Goal: Task Accomplishment & Management: Complete application form

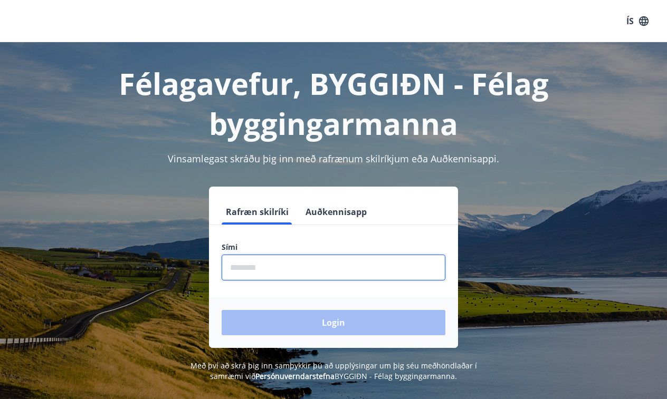
click at [368, 264] on input "phone" at bounding box center [334, 268] width 224 height 26
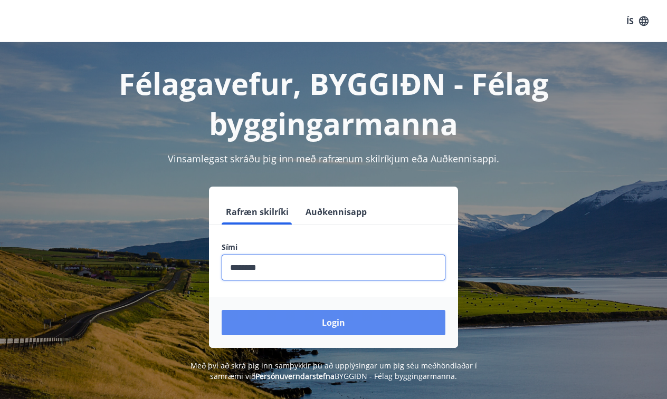
type input "********"
click at [315, 311] on button "Login" at bounding box center [334, 322] width 224 height 25
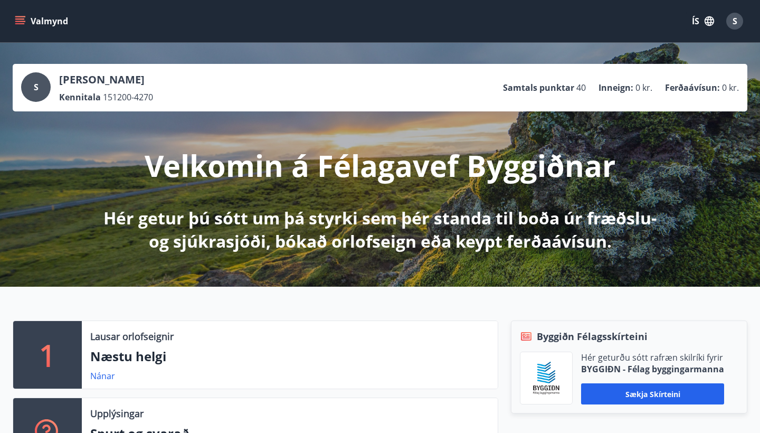
click at [27, 25] on button "Valmynd" at bounding box center [43, 21] width 60 height 19
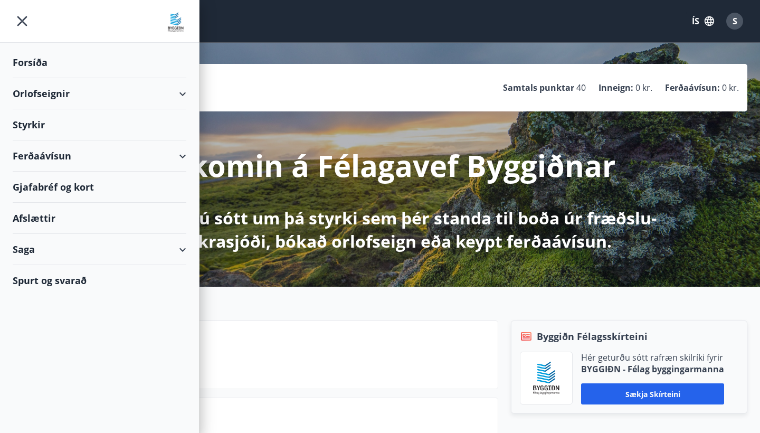
click at [61, 130] on div "Styrkir" at bounding box center [100, 124] width 174 height 31
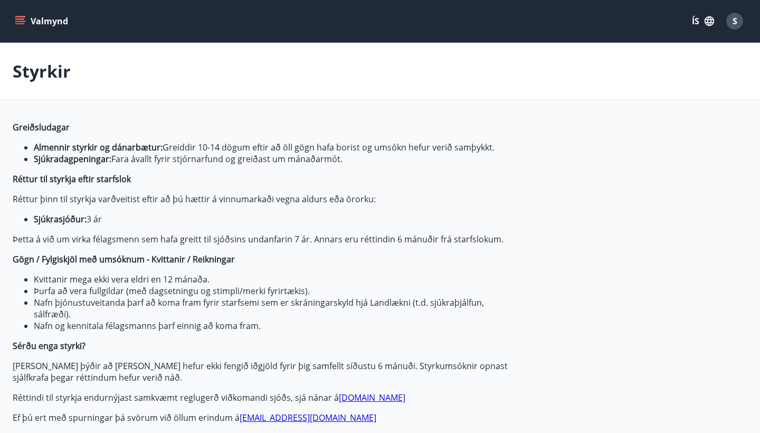
type input "***"
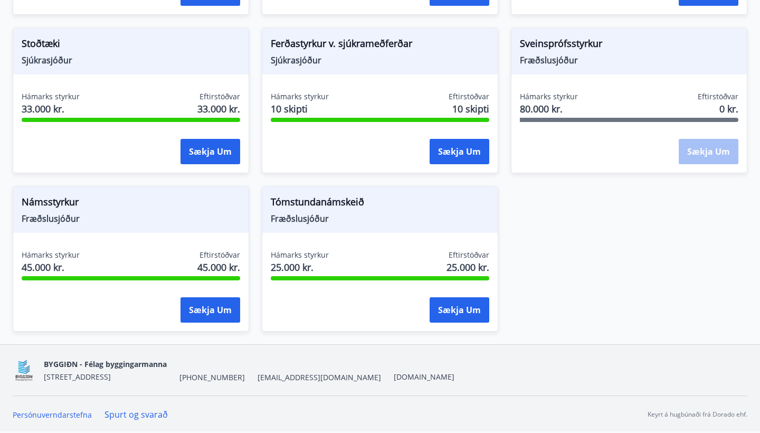
scroll to position [1134, 0]
click at [200, 302] on button "Sækja um" at bounding box center [210, 309] width 60 height 25
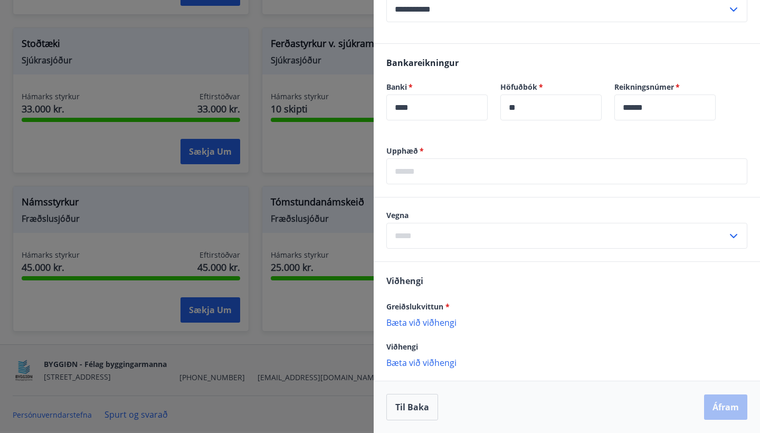
scroll to position [297, 0]
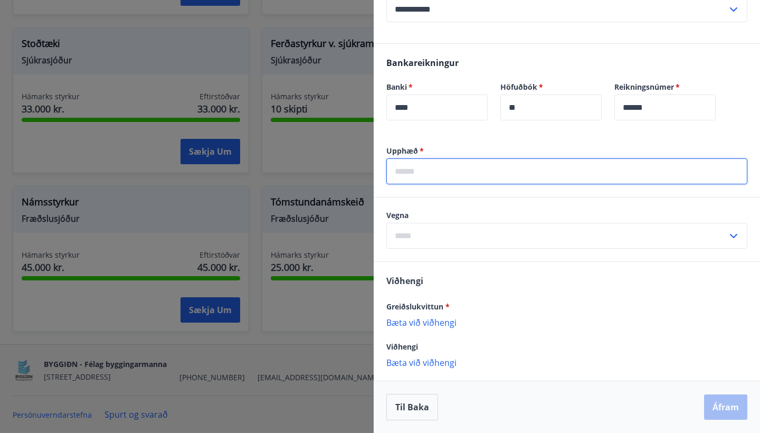
click at [432, 164] on input "text" at bounding box center [566, 171] width 361 height 26
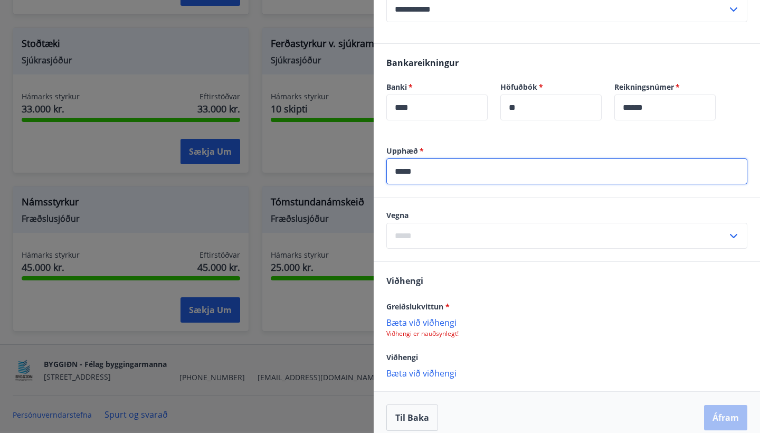
type input "*****"
click at [409, 234] on input "text" at bounding box center [556, 236] width 341 height 26
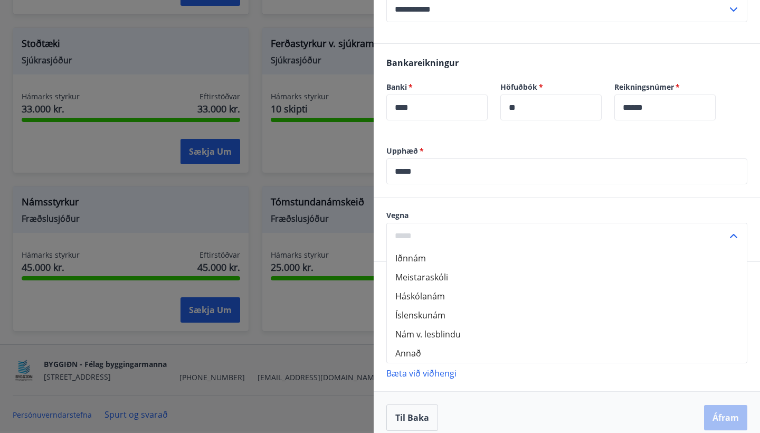
click at [417, 275] on li "Meistaraskóli" at bounding box center [567, 276] width 360 height 19
type input "**********"
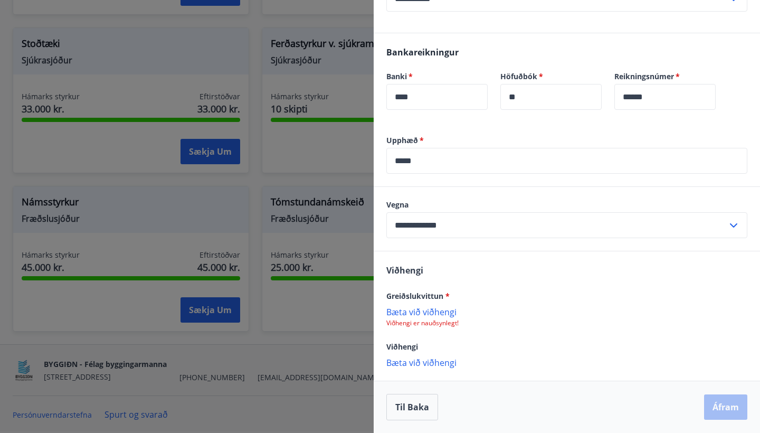
scroll to position [308, 0]
click at [420, 315] on p "Bæta við viðhengi" at bounding box center [566, 311] width 361 height 11
click at [441, 312] on p "Bæta við viðhengi" at bounding box center [566, 311] width 361 height 11
click at [715, 405] on button "Áfram" at bounding box center [725, 407] width 43 height 25
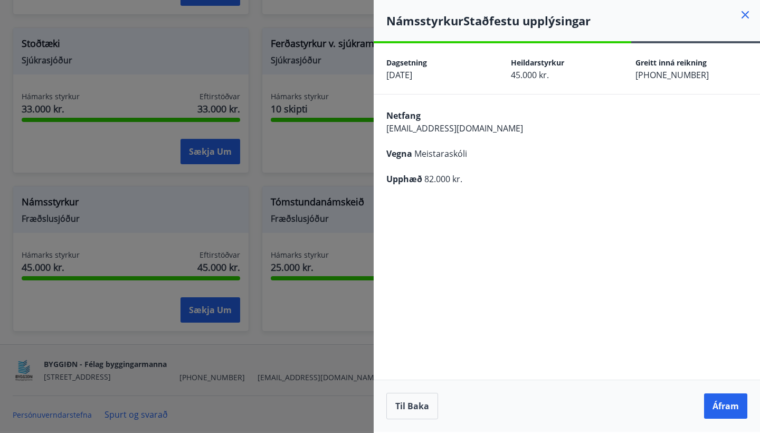
scroll to position [0, 0]
click at [718, 399] on button "Áfram" at bounding box center [725, 405] width 43 height 25
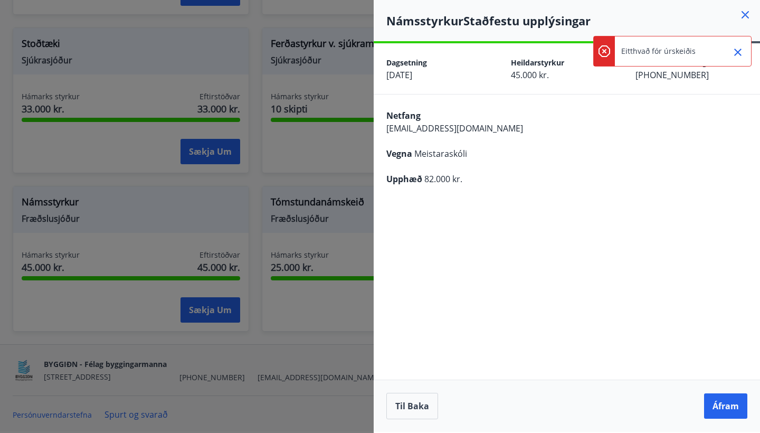
click at [745, 16] on icon at bounding box center [745, 14] width 13 height 13
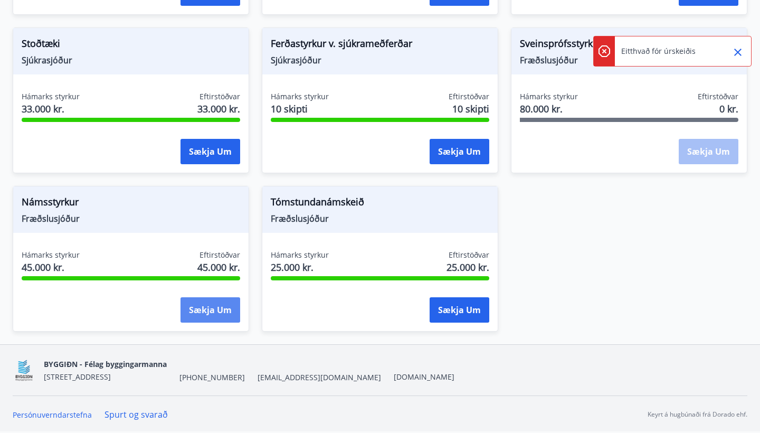
click at [212, 309] on button "Sækja um" at bounding box center [210, 309] width 60 height 25
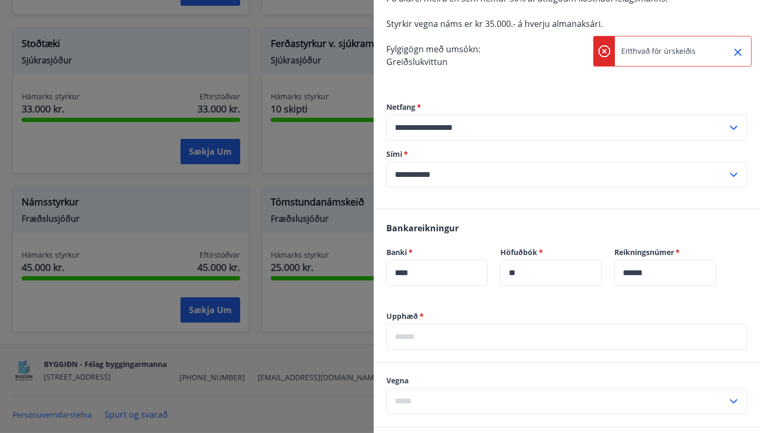
scroll to position [150, 0]
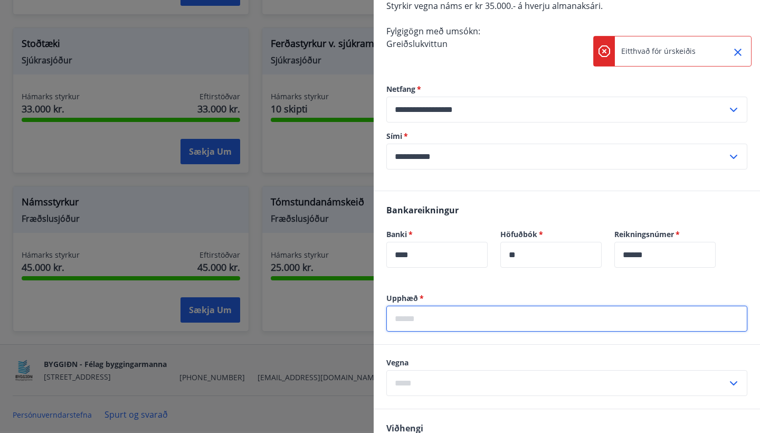
click at [447, 322] on input "text" at bounding box center [566, 318] width 361 height 26
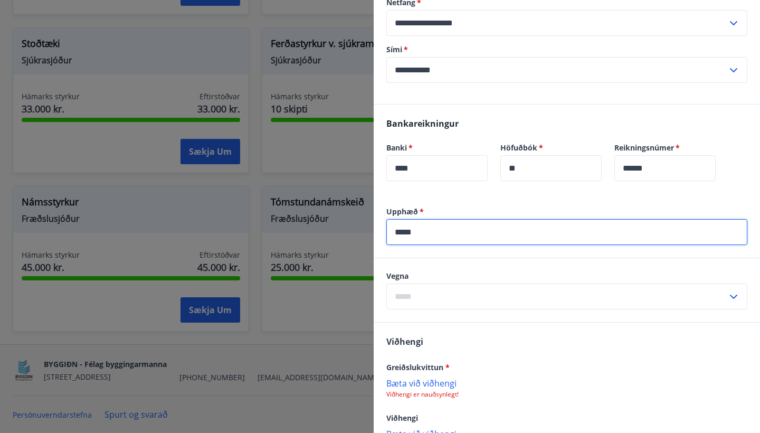
scroll to position [257, 0]
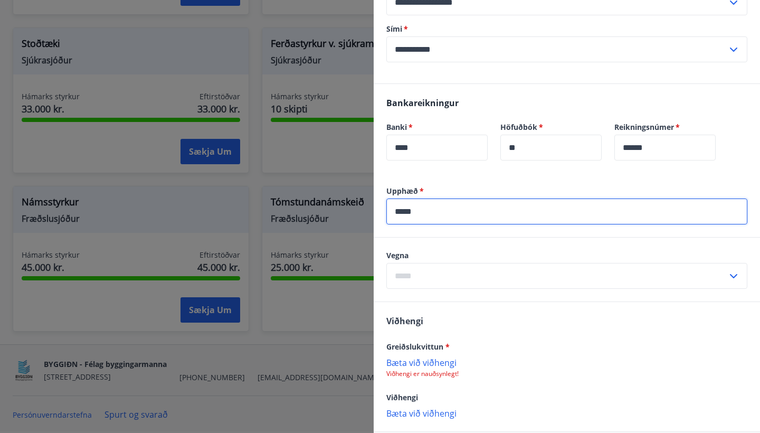
type input "*****"
click at [413, 273] on input "text" at bounding box center [556, 276] width 341 height 26
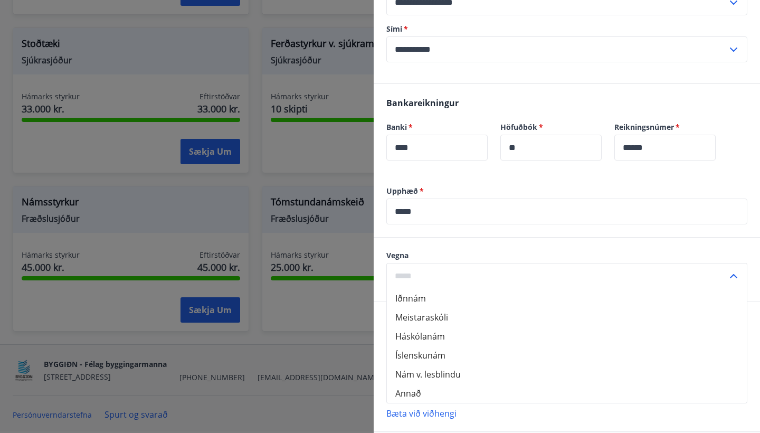
click at [416, 312] on li "Meistaraskóli" at bounding box center [567, 317] width 360 height 19
type input "**********"
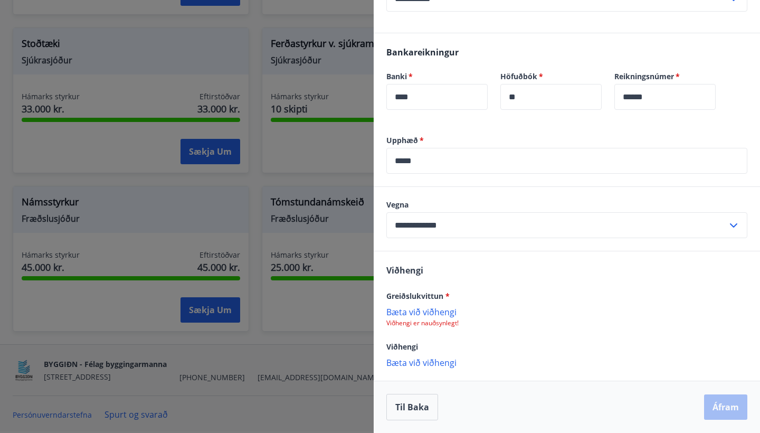
scroll to position [308, 0]
click at [416, 312] on p "Bæta við viðhengi" at bounding box center [566, 311] width 361 height 11
click at [714, 411] on button "Áfram" at bounding box center [725, 407] width 43 height 25
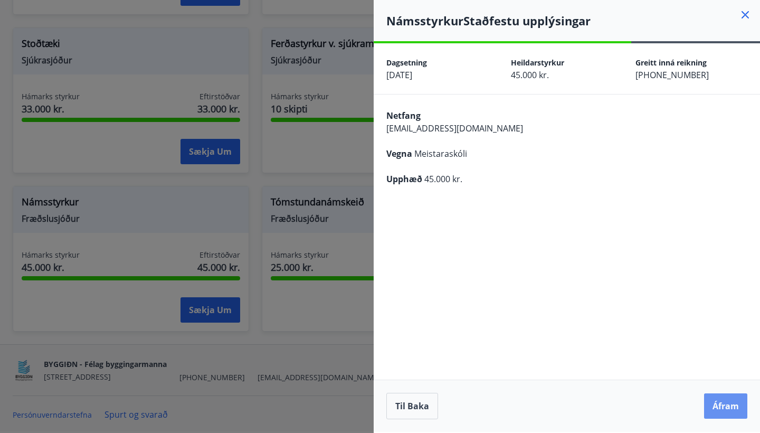
click at [714, 411] on button "Áfram" at bounding box center [725, 405] width 43 height 25
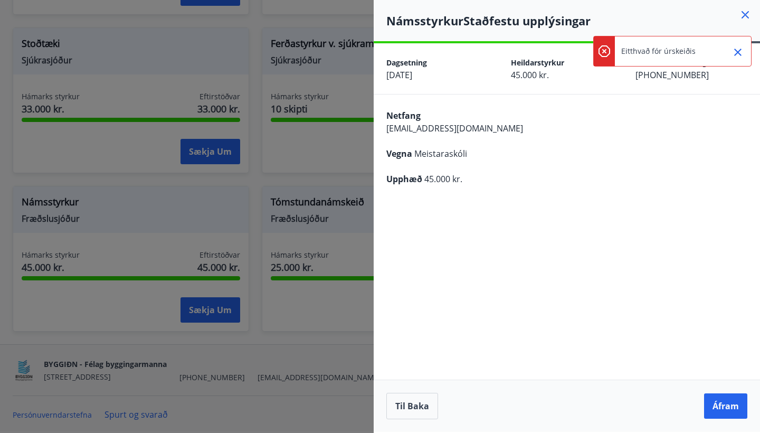
click at [332, 328] on div at bounding box center [380, 216] width 760 height 433
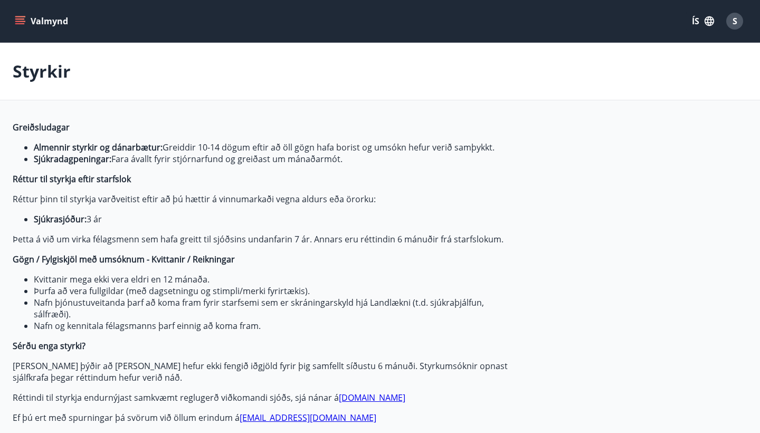
click at [51, 27] on button "Valmynd" at bounding box center [43, 21] width 60 height 19
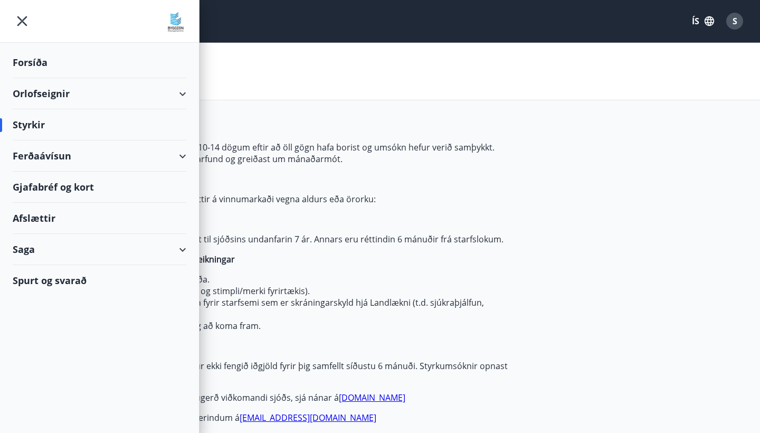
click at [183, 17] on img at bounding box center [175, 22] width 21 height 21
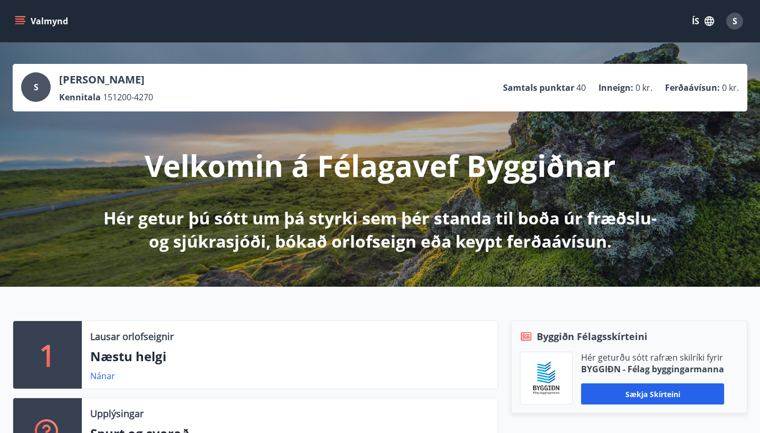
click at [27, 30] on button "Valmynd" at bounding box center [43, 21] width 60 height 19
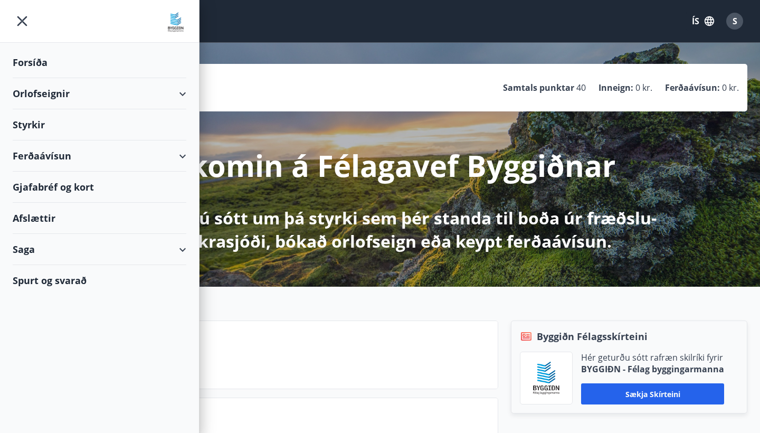
click at [47, 125] on div "Styrkir" at bounding box center [100, 124] width 174 height 31
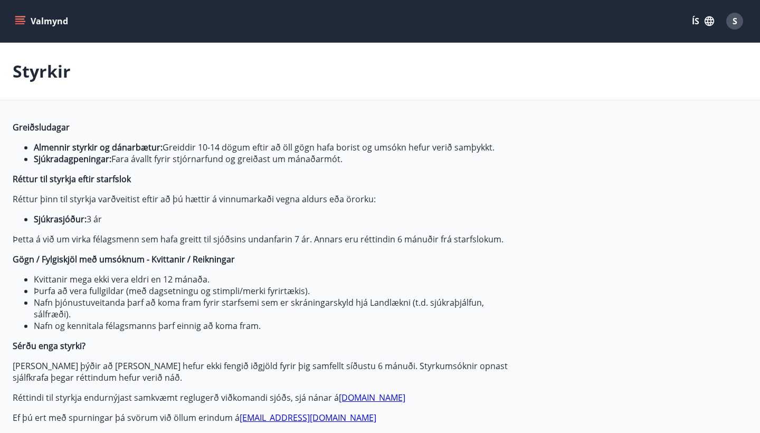
type input "***"
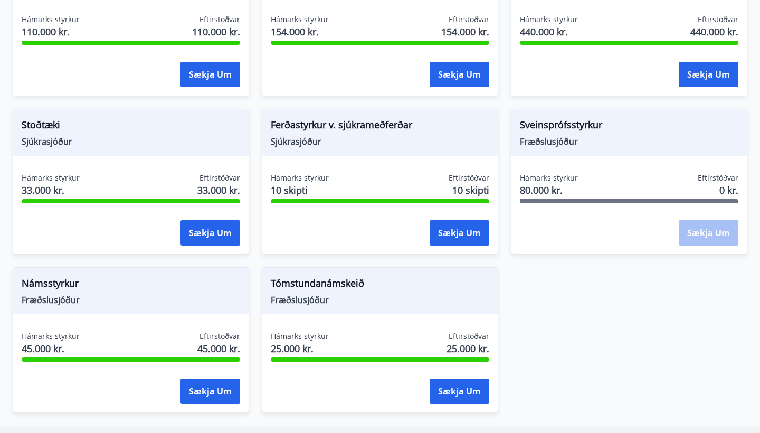
scroll to position [1089, 0]
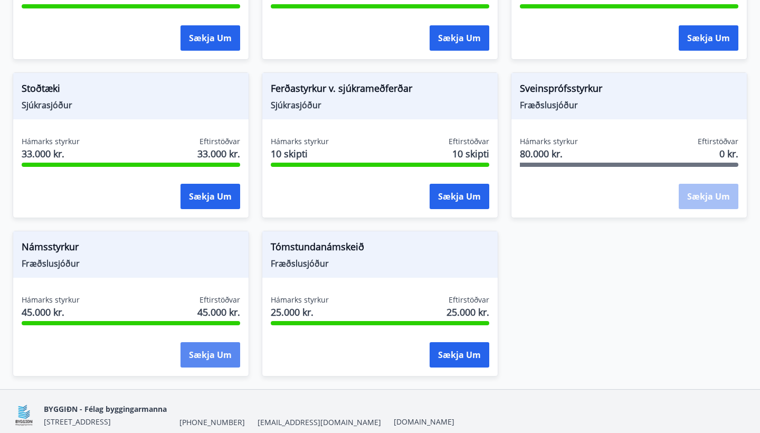
click at [218, 355] on button "Sækja um" at bounding box center [210, 354] width 60 height 25
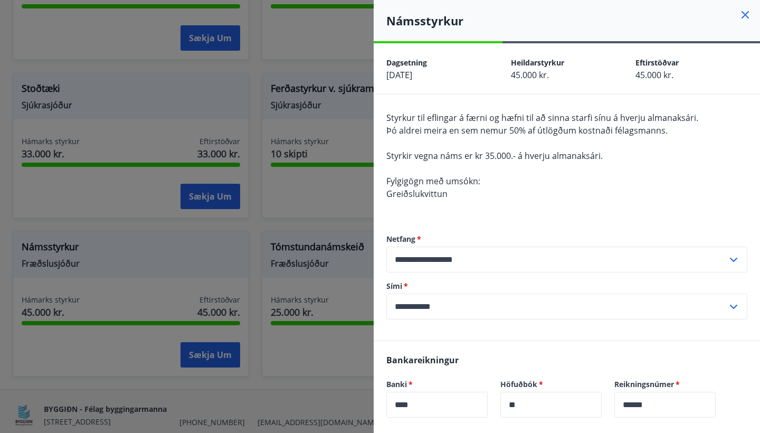
drag, startPoint x: 527, startPoint y: 372, endPoint x: 513, endPoint y: 360, distance: 18.3
click at [527, 371] on div "Höfuðbók   * ** ​" at bounding box center [544, 391] width 114 height 51
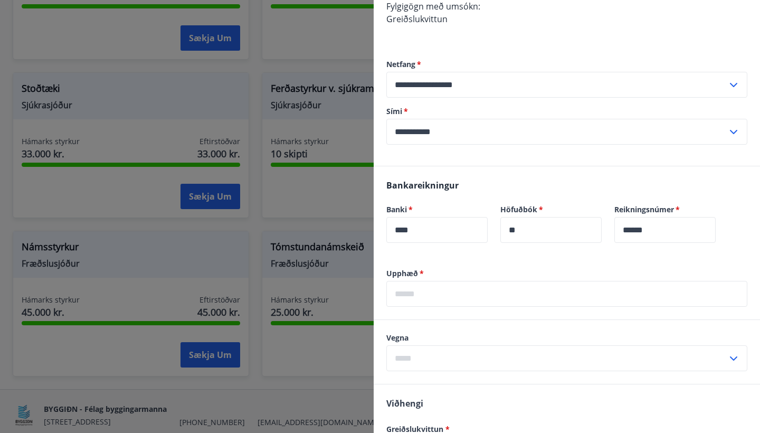
scroll to position [204, 0]
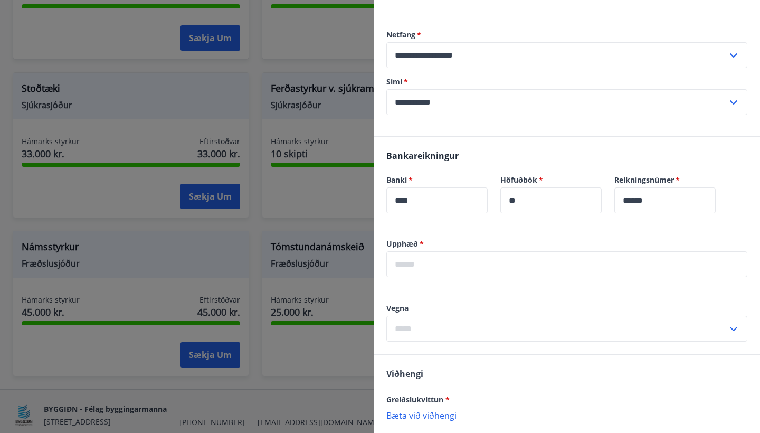
click at [485, 276] on input "text" at bounding box center [566, 264] width 361 height 26
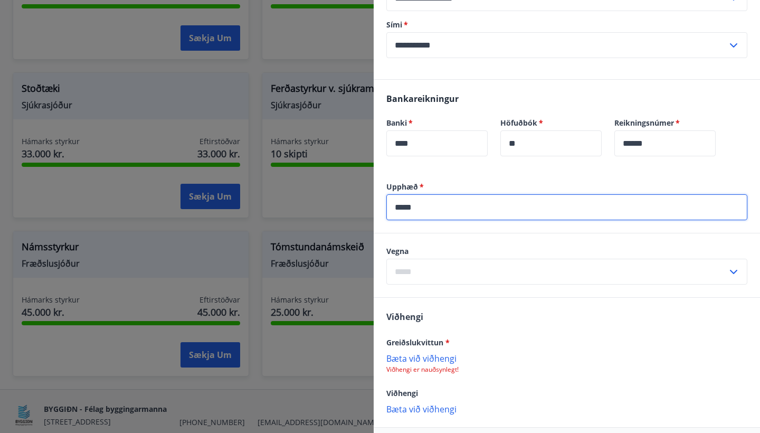
scroll to position [283, 0]
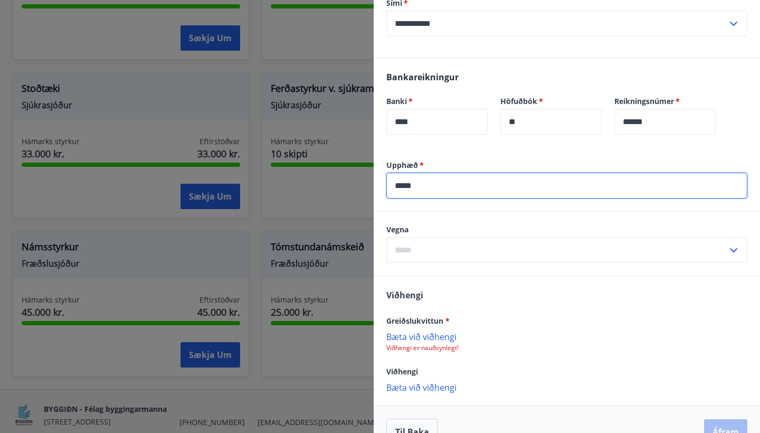
type input "*****"
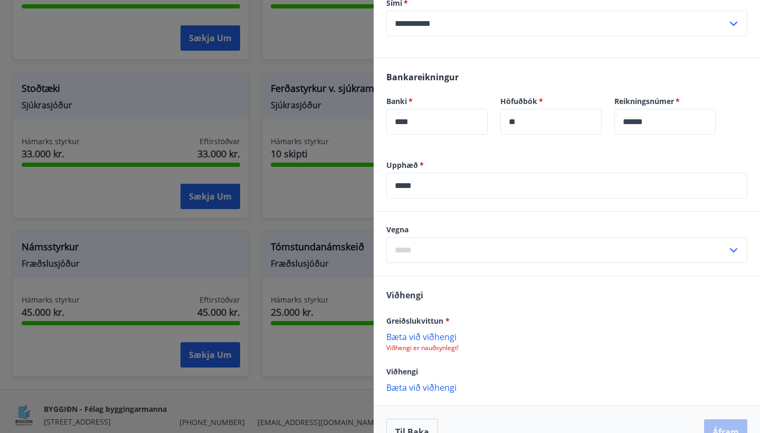
click at [380, 222] on div "Vegna ​" at bounding box center [567, 244] width 386 height 64
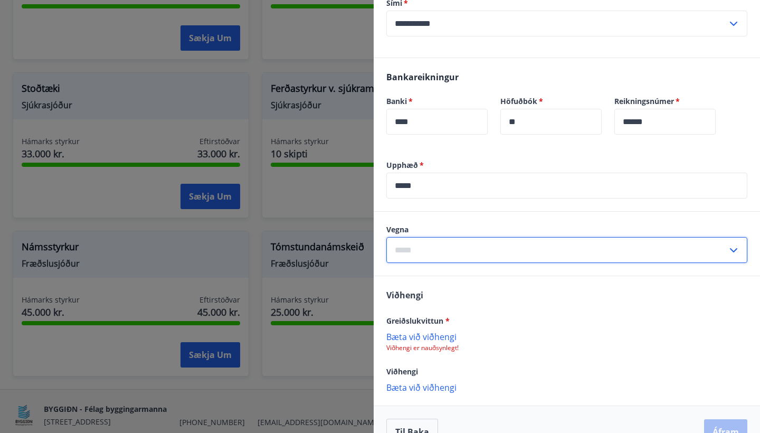
click at [412, 256] on input "text" at bounding box center [556, 250] width 341 height 26
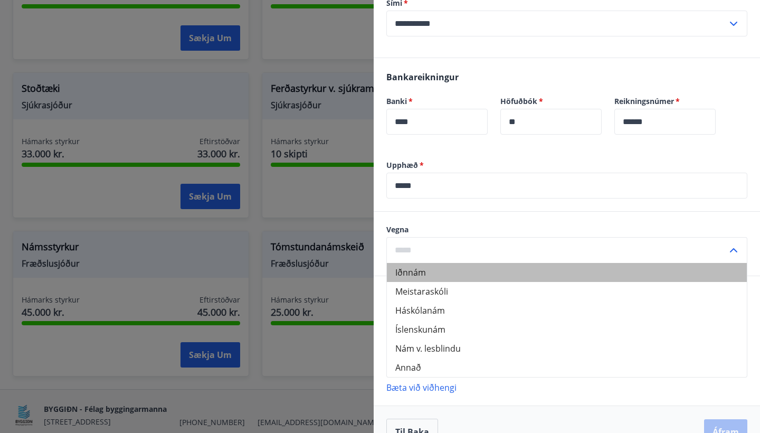
click at [410, 279] on li "Iðnnám" at bounding box center [567, 272] width 360 height 19
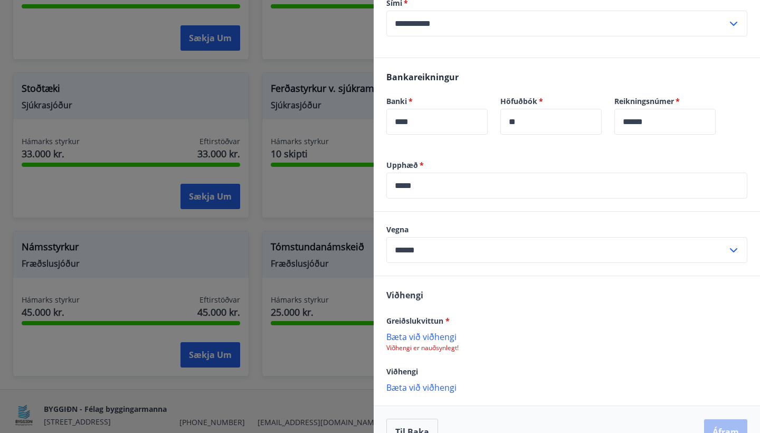
click at [423, 250] on input "******" at bounding box center [556, 250] width 341 height 26
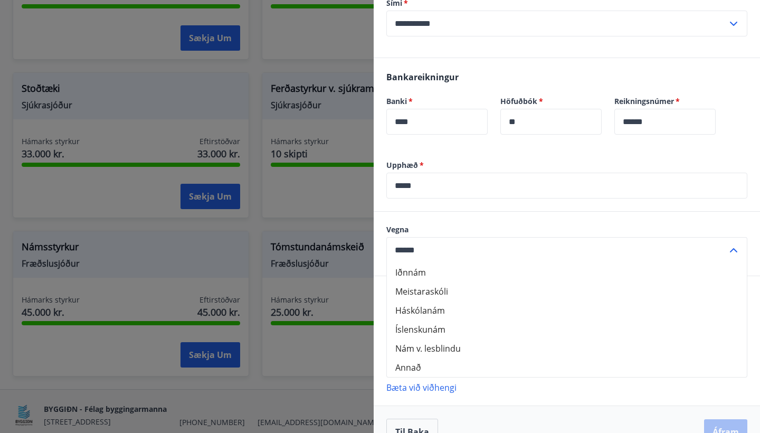
click at [427, 290] on li "Meistaraskóli" at bounding box center [567, 291] width 360 height 19
type input "**********"
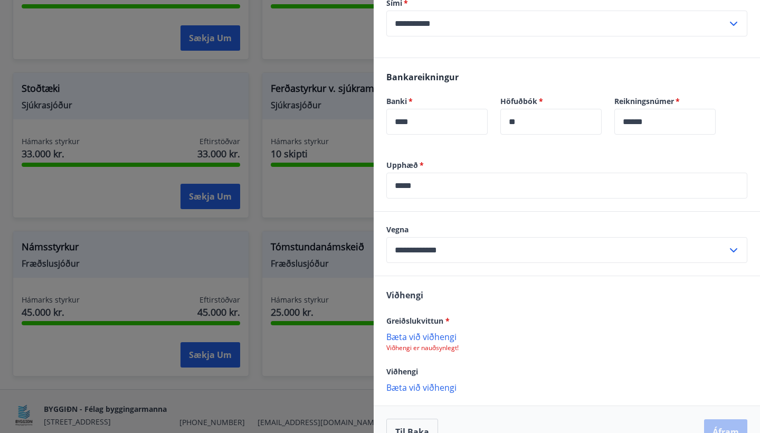
click at [418, 337] on p "Bæta við viðhengi" at bounding box center [566, 336] width 361 height 11
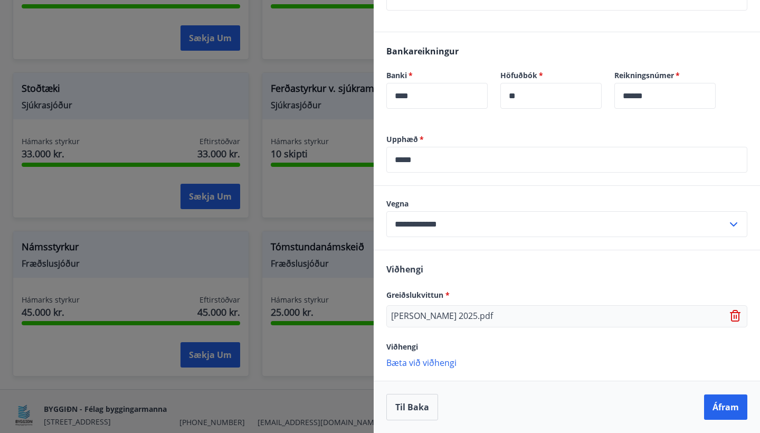
scroll to position [309, 0]
click at [721, 404] on button "Áfram" at bounding box center [725, 406] width 43 height 25
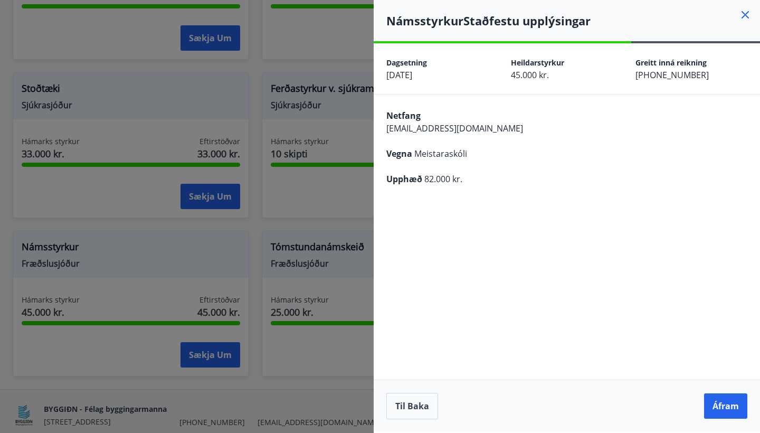
click at [721, 404] on button "Áfram" at bounding box center [725, 405] width 43 height 25
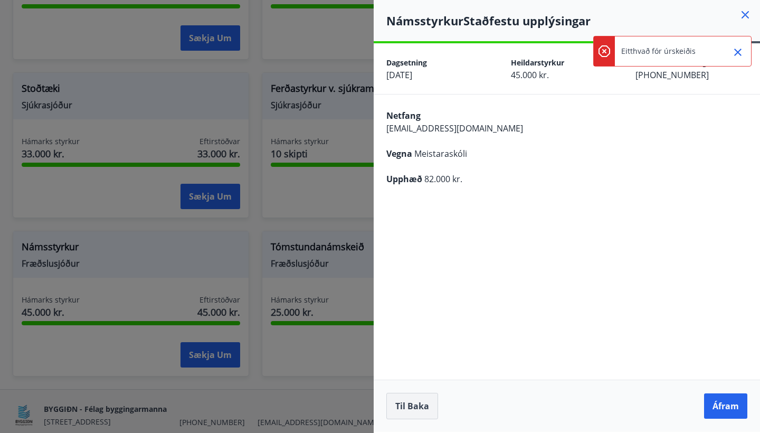
click at [426, 406] on button "Til baka" at bounding box center [412, 406] width 52 height 26
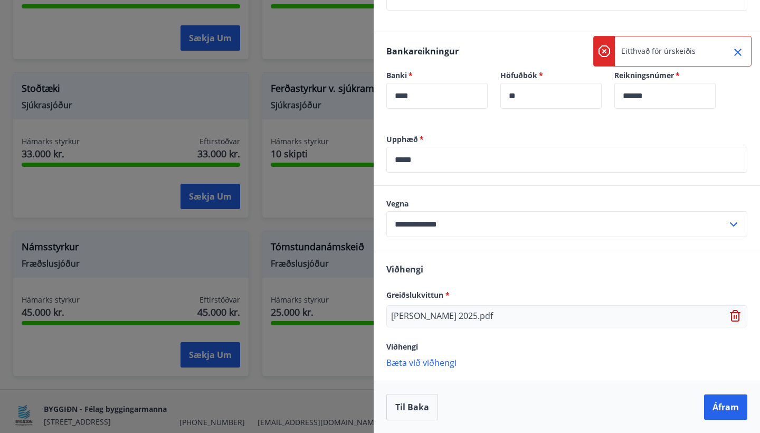
scroll to position [309, 0]
click at [733, 314] on icon at bounding box center [736, 316] width 13 height 13
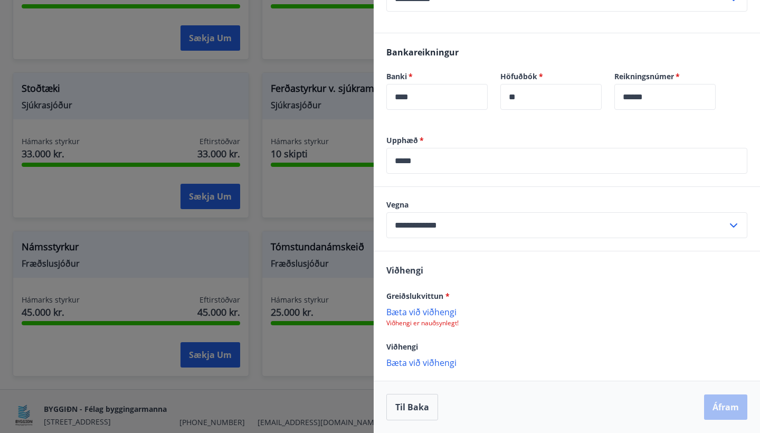
scroll to position [308, 0]
click at [405, 409] on button "Til baka" at bounding box center [412, 407] width 52 height 26
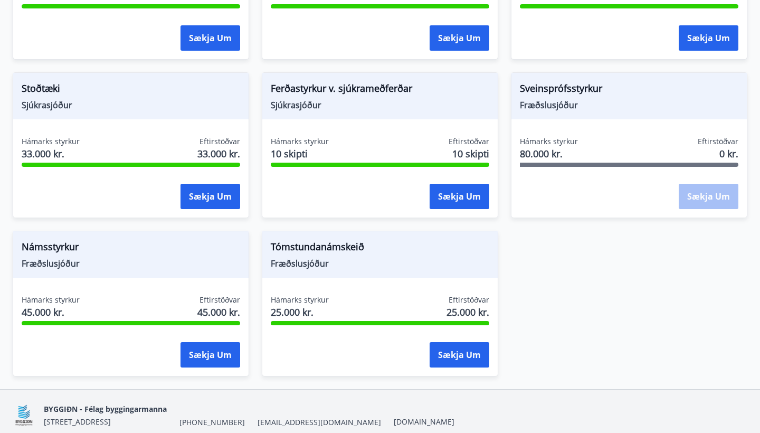
scroll to position [0, 0]
click at [367, 253] on span "Tómstundanámskeið" at bounding box center [380, 249] width 218 height 18
click at [453, 349] on button "Sækja um" at bounding box center [459, 354] width 60 height 25
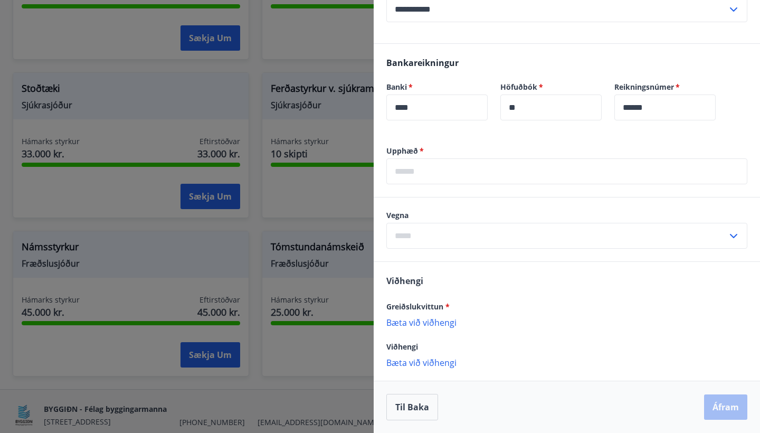
scroll to position [310, 0]
click at [483, 236] on input "text" at bounding box center [556, 236] width 341 height 26
click at [265, 217] on div at bounding box center [380, 216] width 760 height 433
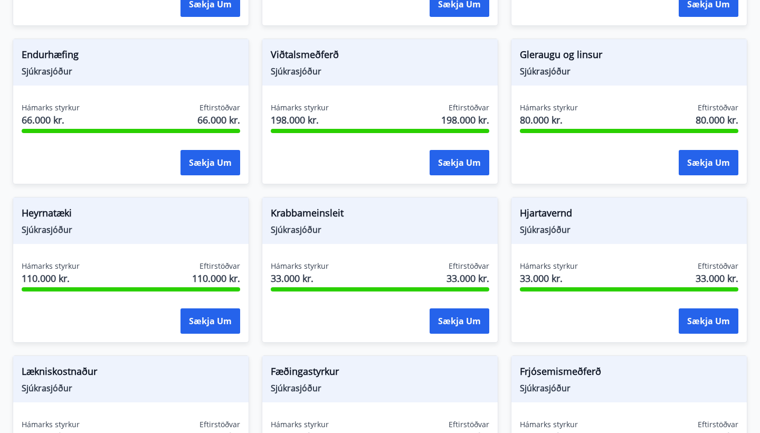
scroll to position [649, 0]
